Goal: Task Accomplishment & Management: Use online tool/utility

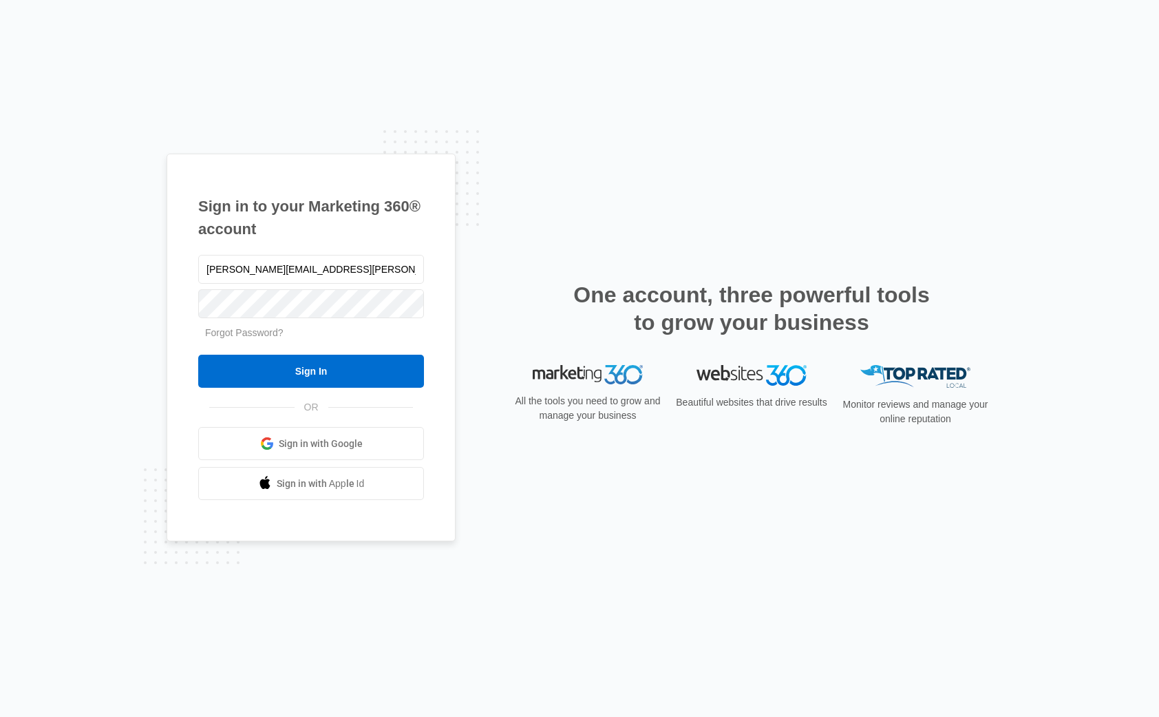
type input "[PERSON_NAME][EMAIL_ADDRESS][PERSON_NAME][DOMAIN_NAME]"
click at [198, 355] on input "Sign In" at bounding box center [311, 371] width 226 height 33
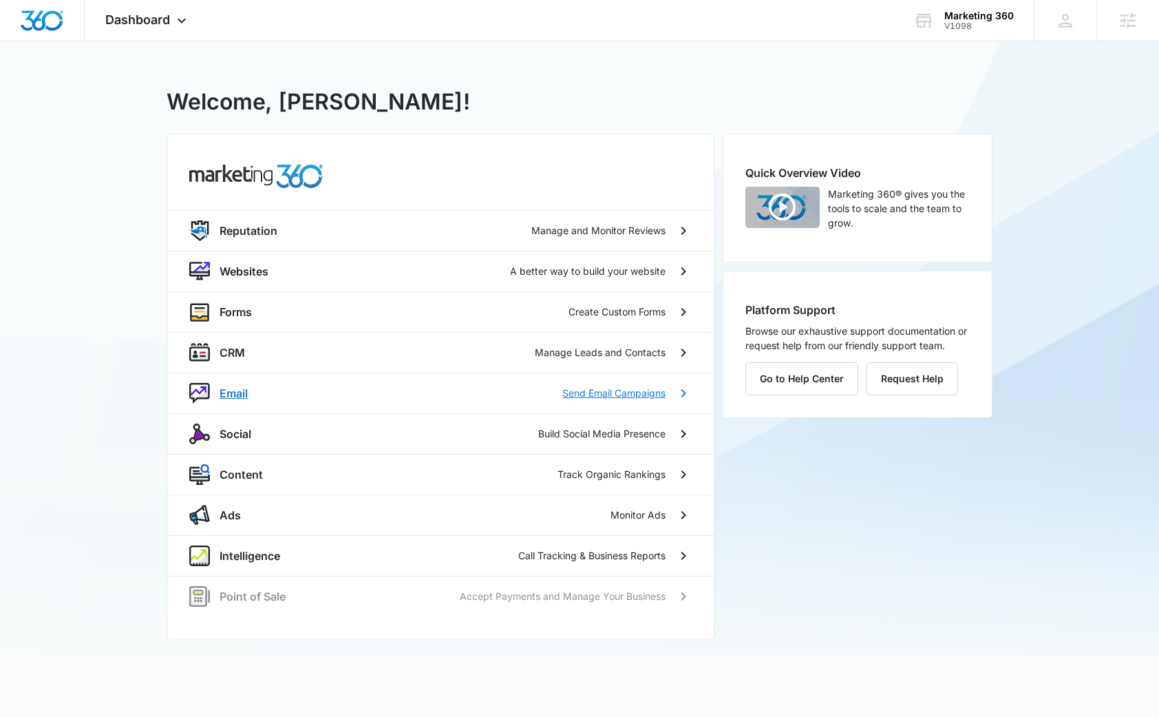
click at [379, 395] on div "Email Send Email Campaigns" at bounding box center [443, 393] width 446 height 17
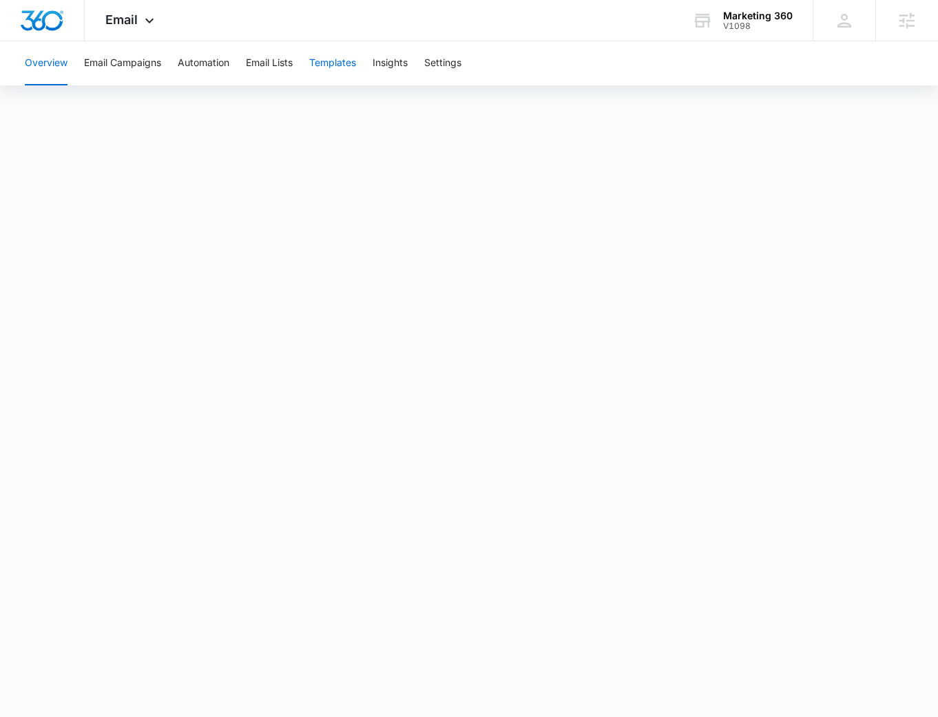
click at [341, 65] on button "Templates" at bounding box center [332, 63] width 47 height 44
click at [282, 78] on button "Email Lists" at bounding box center [269, 63] width 47 height 44
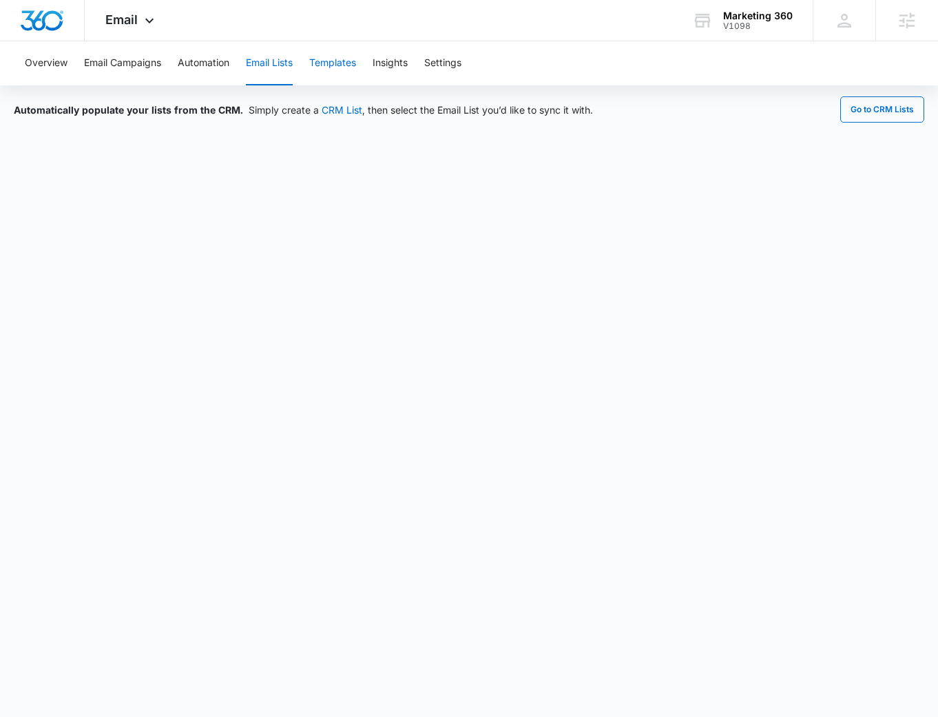
click at [343, 65] on button "Templates" at bounding box center [332, 63] width 47 height 44
